Goal: Information Seeking & Learning: Learn about a topic

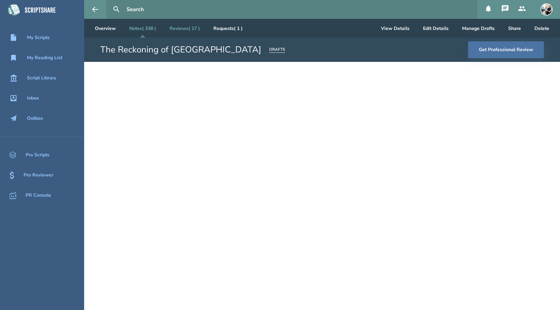
click at [190, 31] on link "Reviews ( 17 )" at bounding box center [184, 28] width 41 height 19
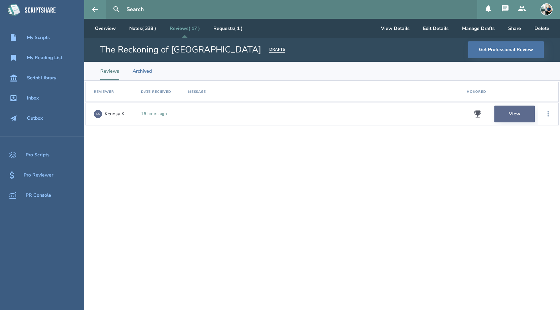
click at [518, 116] on link "View" at bounding box center [515, 114] width 40 height 17
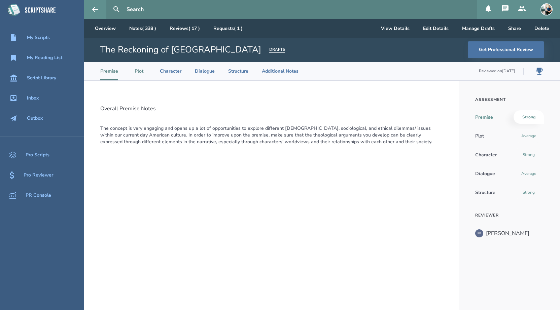
click at [138, 71] on li "Plot" at bounding box center [139, 71] width 15 height 19
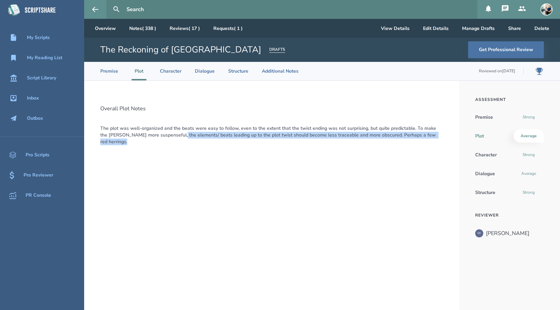
drag, startPoint x: 166, startPoint y: 136, endPoint x: 438, endPoint y: 134, distance: 271.7
click at [438, 134] on p "The plot was well-organized and the beats were easy to follow, even to the exte…" at bounding box center [271, 135] width 343 height 20
copy p "the elements/ beats leading up to the plot twist should become less traceable a…"
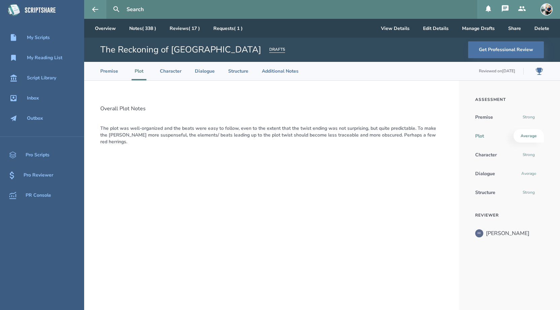
click at [184, 161] on div "Overall Plot Notes The plot was well-organized and the beats were easy to follo…" at bounding box center [271, 196] width 375 height 230
click at [173, 75] on li "Character" at bounding box center [171, 71] width 22 height 19
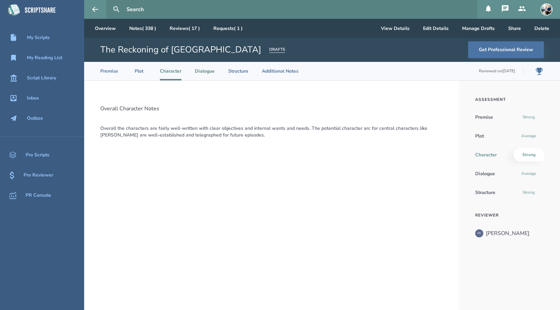
click at [210, 74] on li "Dialogue" at bounding box center [205, 71] width 20 height 19
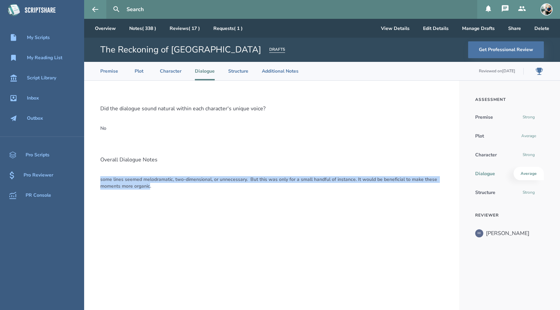
drag, startPoint x: 150, startPoint y: 187, endPoint x: 100, endPoint y: 179, distance: 50.9
click at [100, 179] on div "Did the dialogue sound natural within each character's unique voice? no Overall…" at bounding box center [271, 196] width 375 height 230
copy p "some lines seemed melodramatic, two-dimensional, or unnecessary. But this was o…"
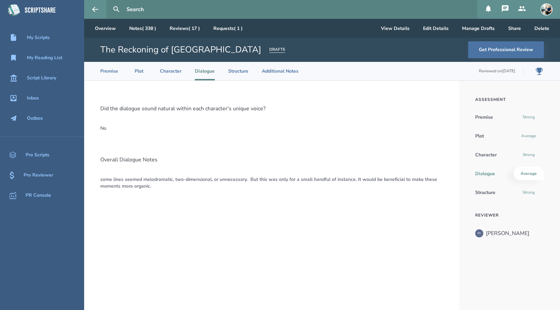
click at [267, 117] on div "Did the dialogue sound natural within each character's unique voice? no Overall…" at bounding box center [271, 196] width 375 height 230
click at [238, 73] on li "Structure" at bounding box center [238, 71] width 20 height 19
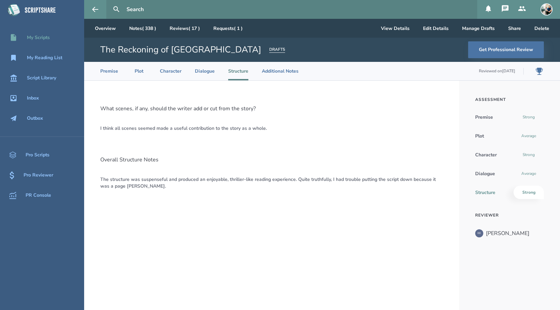
click at [41, 39] on div "My Scripts" at bounding box center [38, 37] width 23 height 5
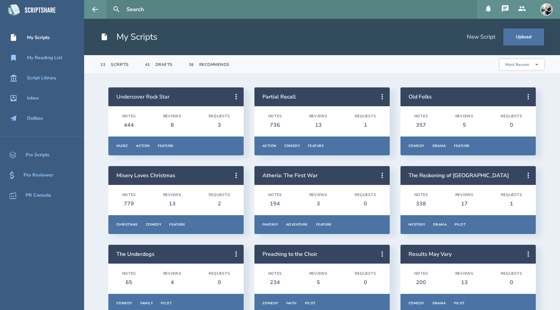
click at [160, 94] on link "Undercover Rock Star" at bounding box center [142, 96] width 53 height 7
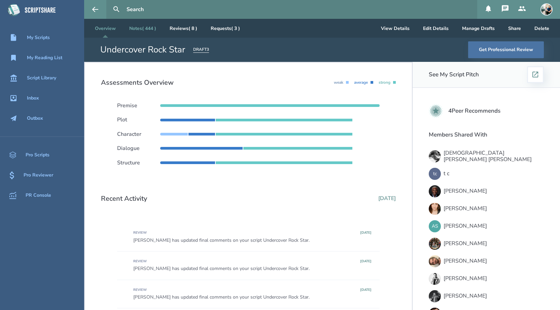
click at [148, 34] on link "Notes ( 444 )" at bounding box center [143, 28] width 38 height 19
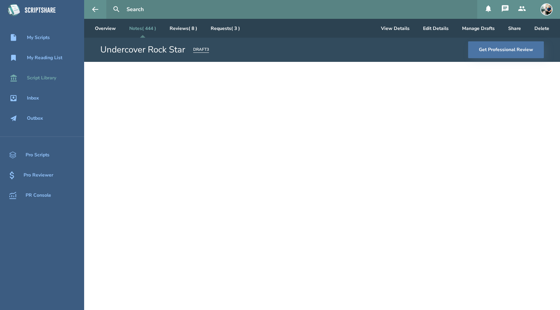
click at [48, 75] on div "Script Library" at bounding box center [41, 77] width 29 height 5
